Goal: Task Accomplishment & Management: Use online tool/utility

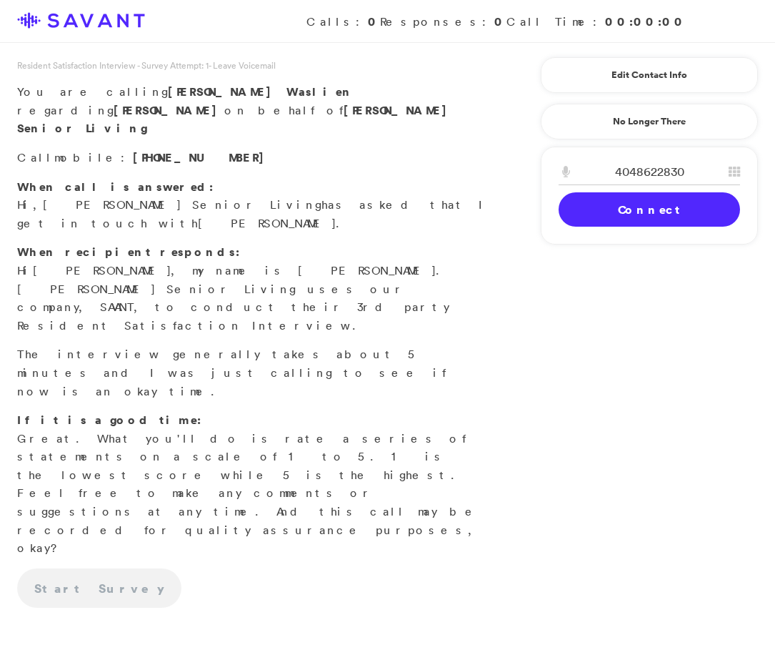
click at [660, 170] on input "4048622830" at bounding box center [650, 172] width 182 height 26
type input "4045432688"
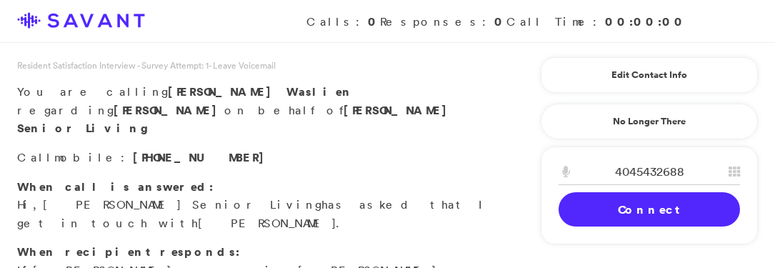
click at [641, 206] on link "Connect" at bounding box center [650, 209] width 182 height 34
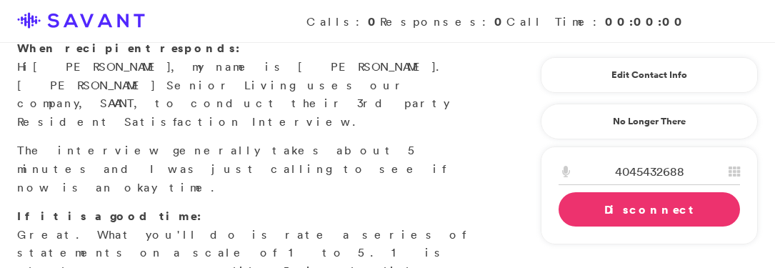
scroll to position [261, 0]
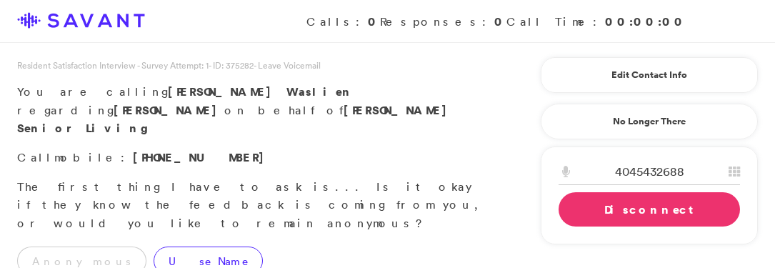
click at [154, 247] on label "Use Name" at bounding box center [208, 261] width 109 height 29
click at [638, 207] on link "Disconnect" at bounding box center [650, 209] width 182 height 34
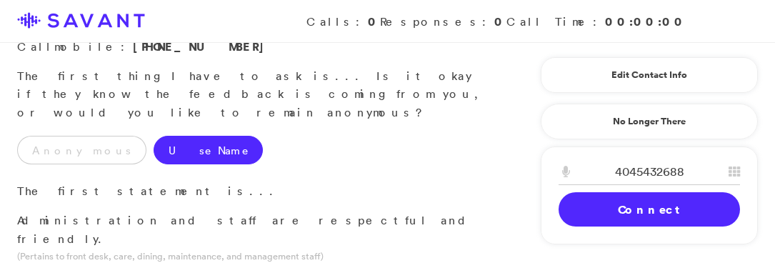
scroll to position [177, 0]
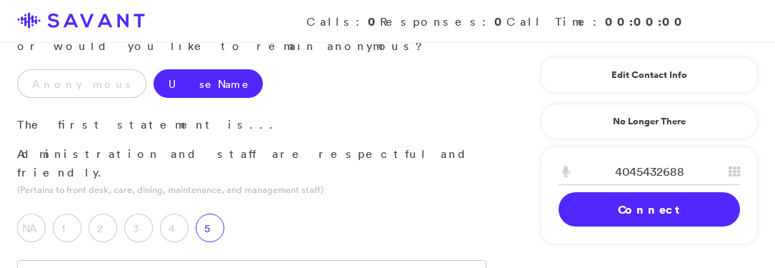
click at [205, 214] on label "5" at bounding box center [210, 228] width 29 height 29
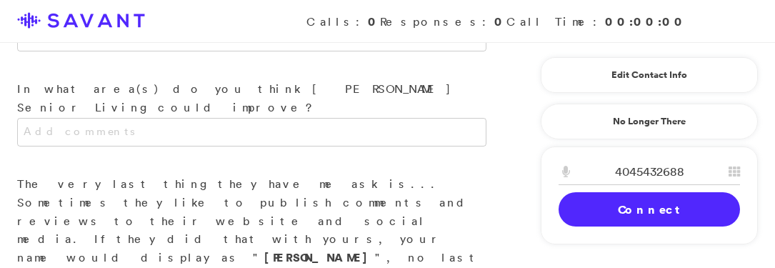
scroll to position [1738, 0]
